Goal: Transaction & Acquisition: Book appointment/travel/reservation

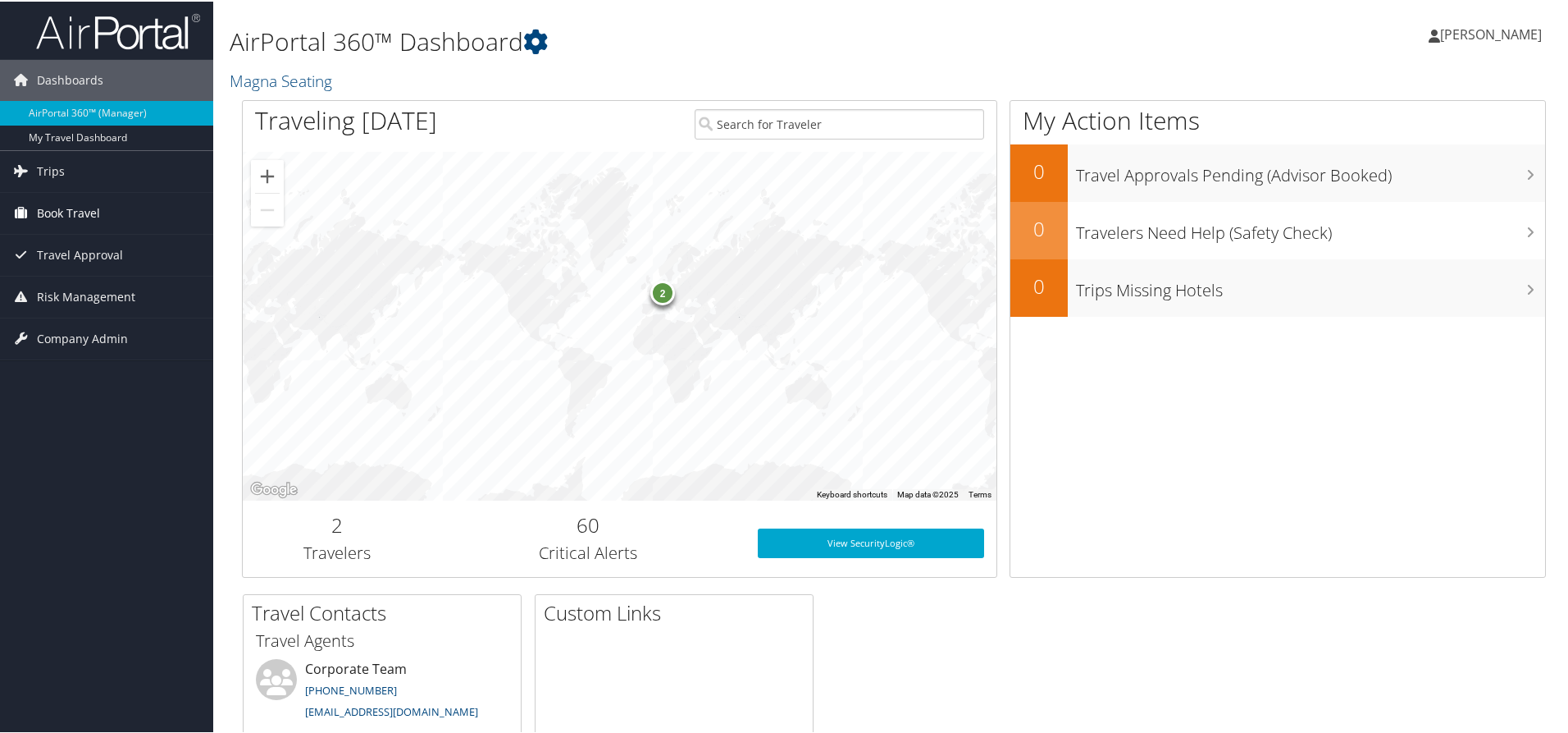
click at [104, 213] on link "Book Travel" at bounding box center [106, 212] width 214 height 41
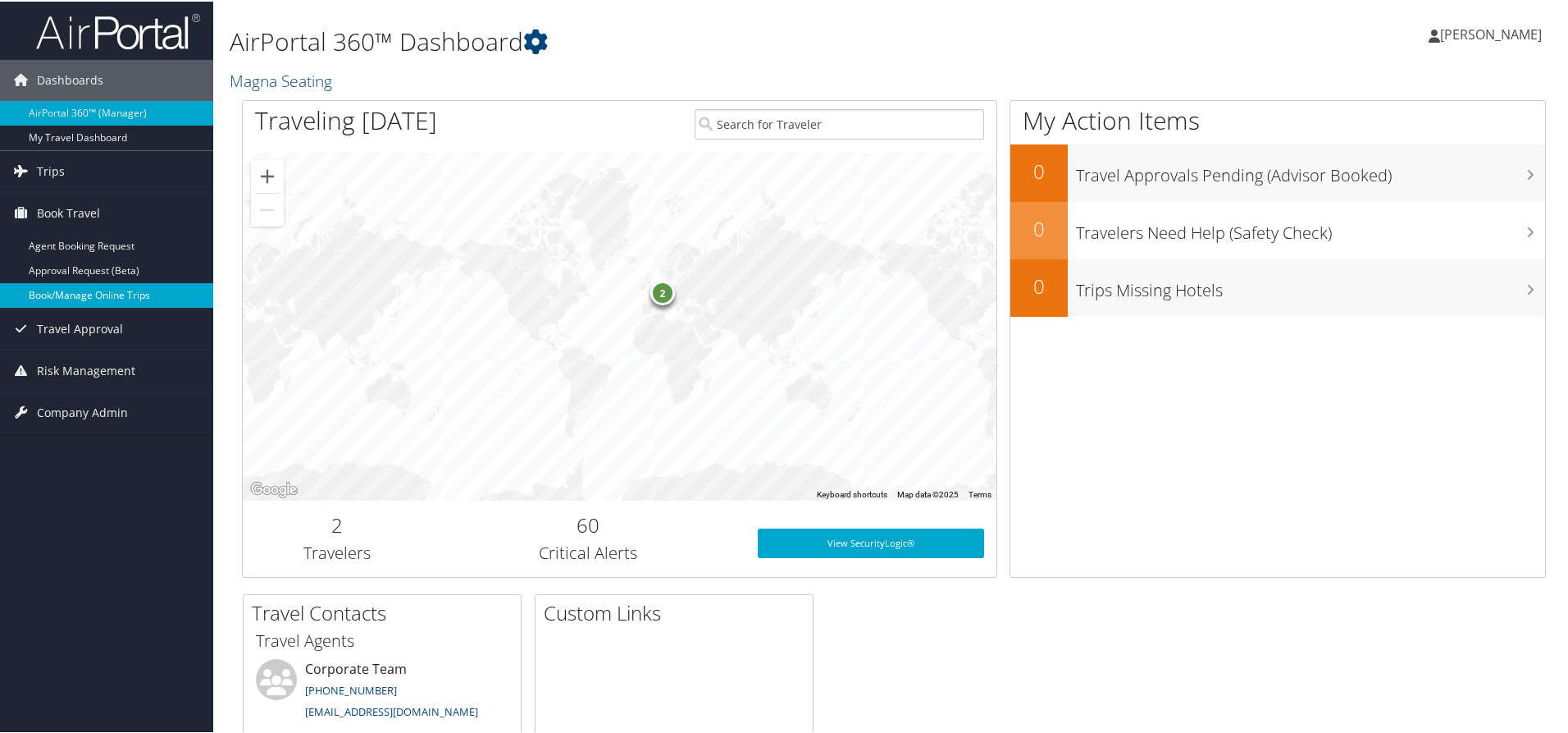
click at [102, 298] on link "Book/Manage Online Trips" at bounding box center [106, 294] width 214 height 24
click at [1480, 37] on span "[PERSON_NAME]" at bounding box center [1491, 32] width 102 height 18
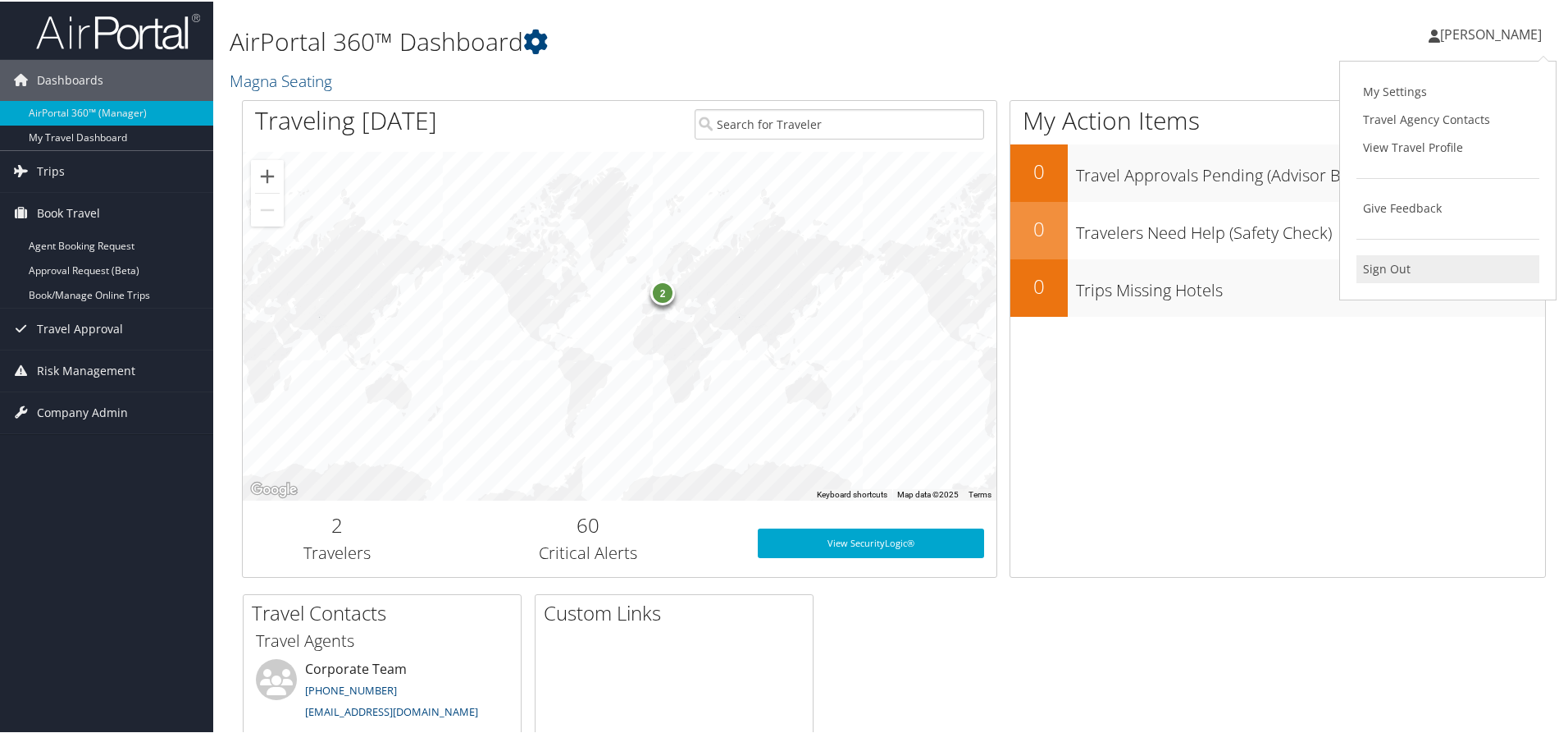
click at [1366, 271] on link "Sign Out" at bounding box center [1448, 267] width 182 height 28
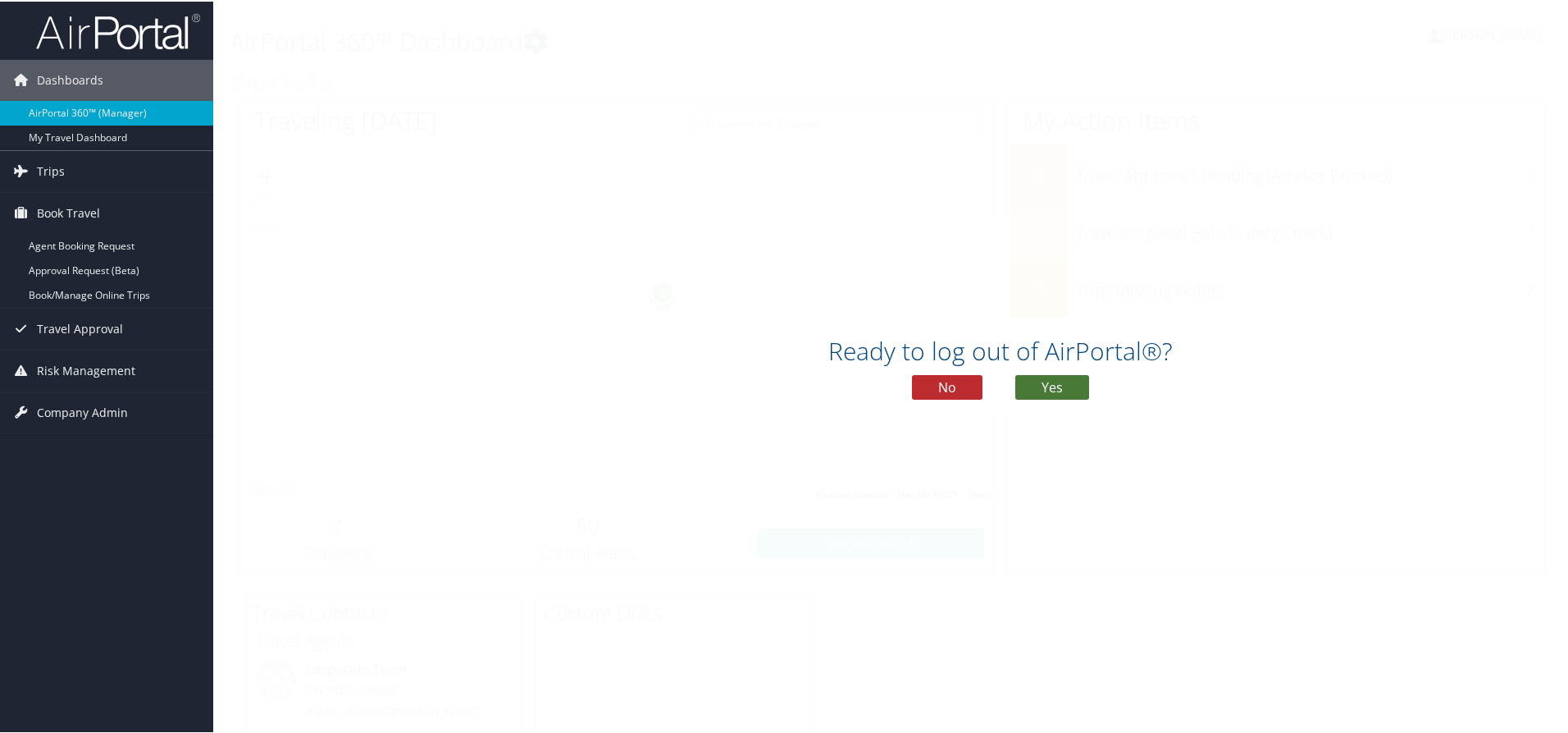
click at [1059, 382] on button "Yes" at bounding box center [1052, 386] width 73 height 24
